Goal: Task Accomplishment & Management: Manage account settings

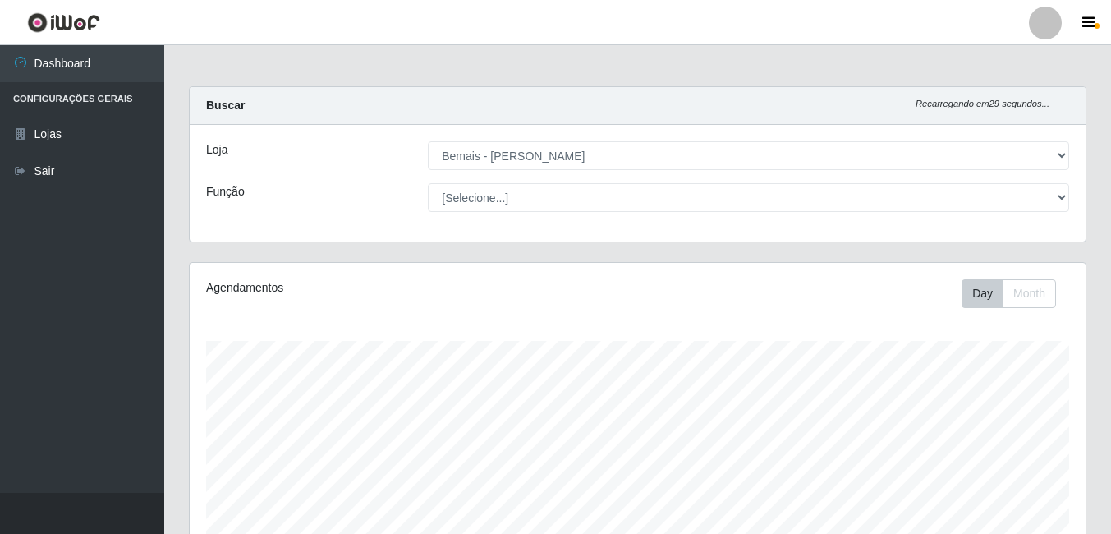
select select "230"
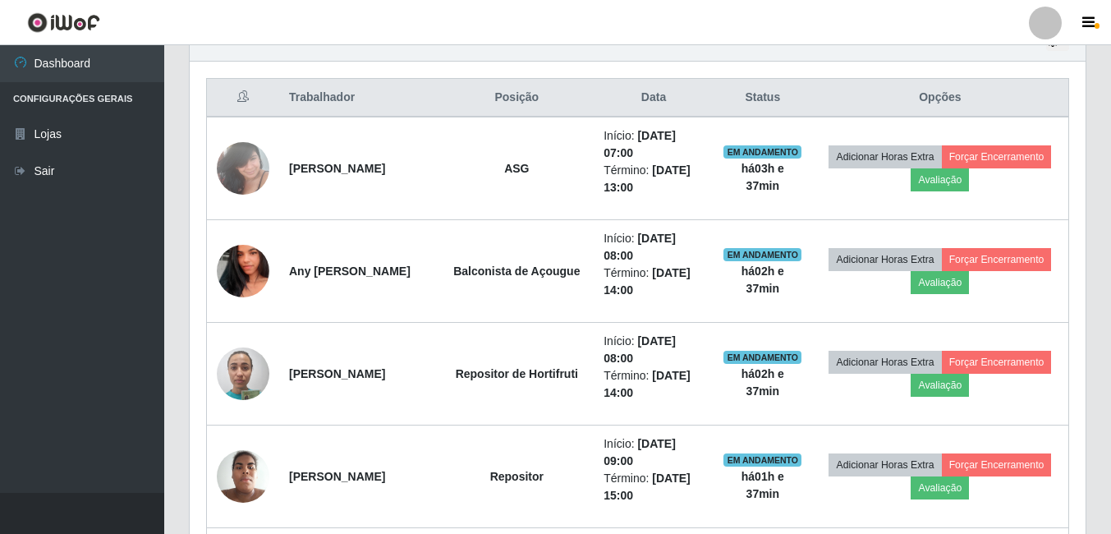
scroll to position [511, 0]
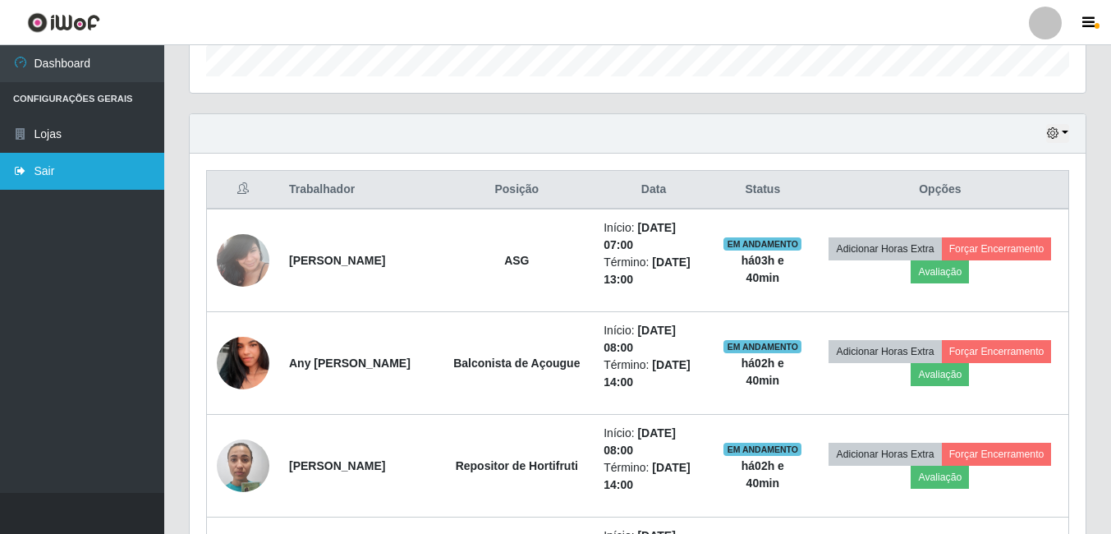
click at [49, 180] on link "Sair" at bounding box center [82, 171] width 164 height 37
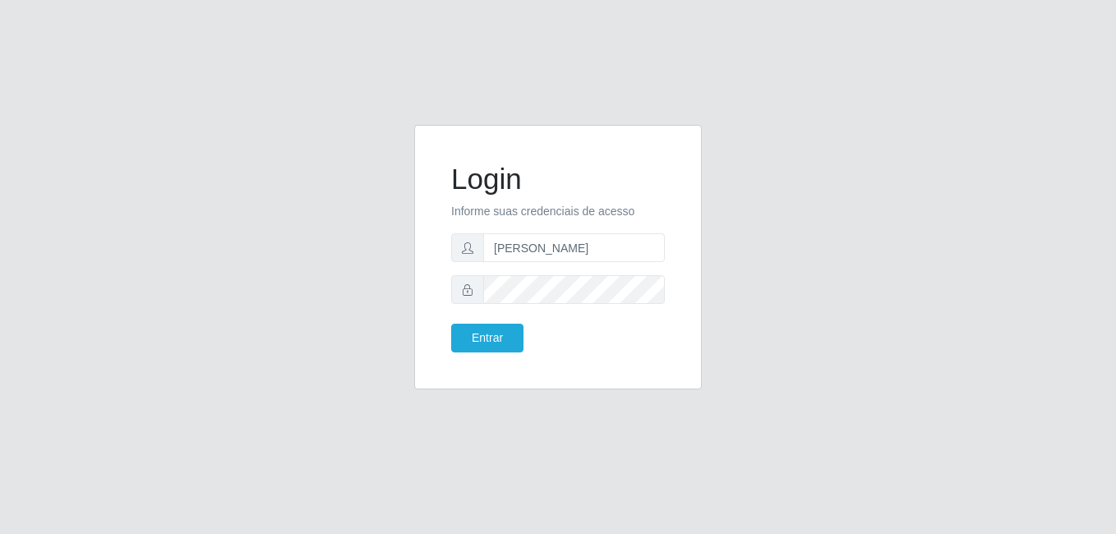
click at [631, 269] on form "Login Informe suas credenciais de acesso [PERSON_NAME] Entrar" at bounding box center [558, 257] width 214 height 191
click at [631, 255] on input "[PERSON_NAME]" at bounding box center [574, 247] width 182 height 29
type input "gyovana@bemais"
click at [488, 343] on button "Entrar" at bounding box center [487, 338] width 72 height 29
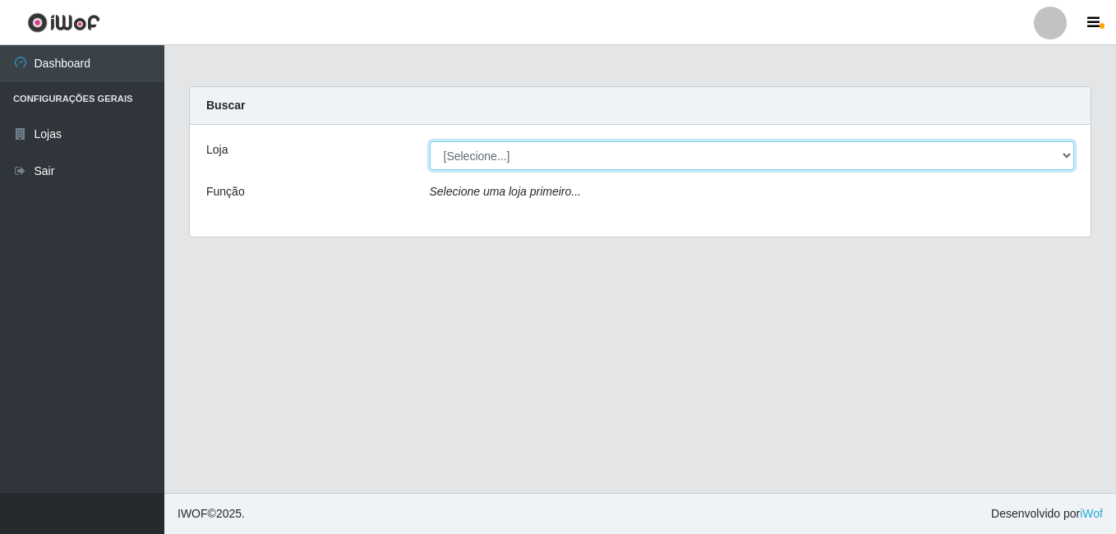
click at [501, 159] on select "[Selecione...] [PERSON_NAME]" at bounding box center [752, 155] width 645 height 29
select select "230"
click at [430, 141] on select "[Selecione...] [PERSON_NAME]" at bounding box center [752, 155] width 645 height 29
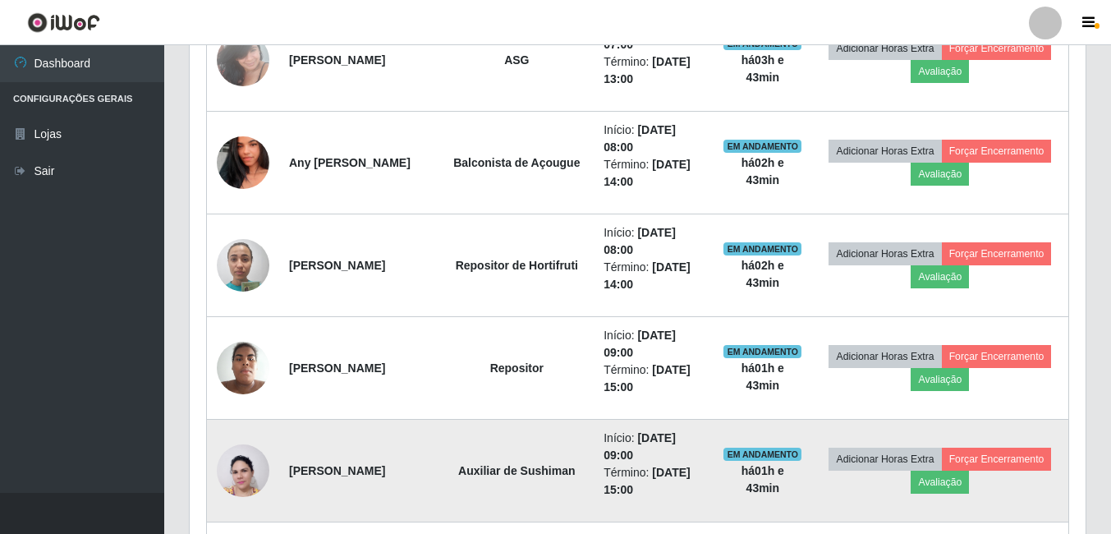
scroll to position [575, 0]
